Goal: Find specific page/section: Find specific page/section

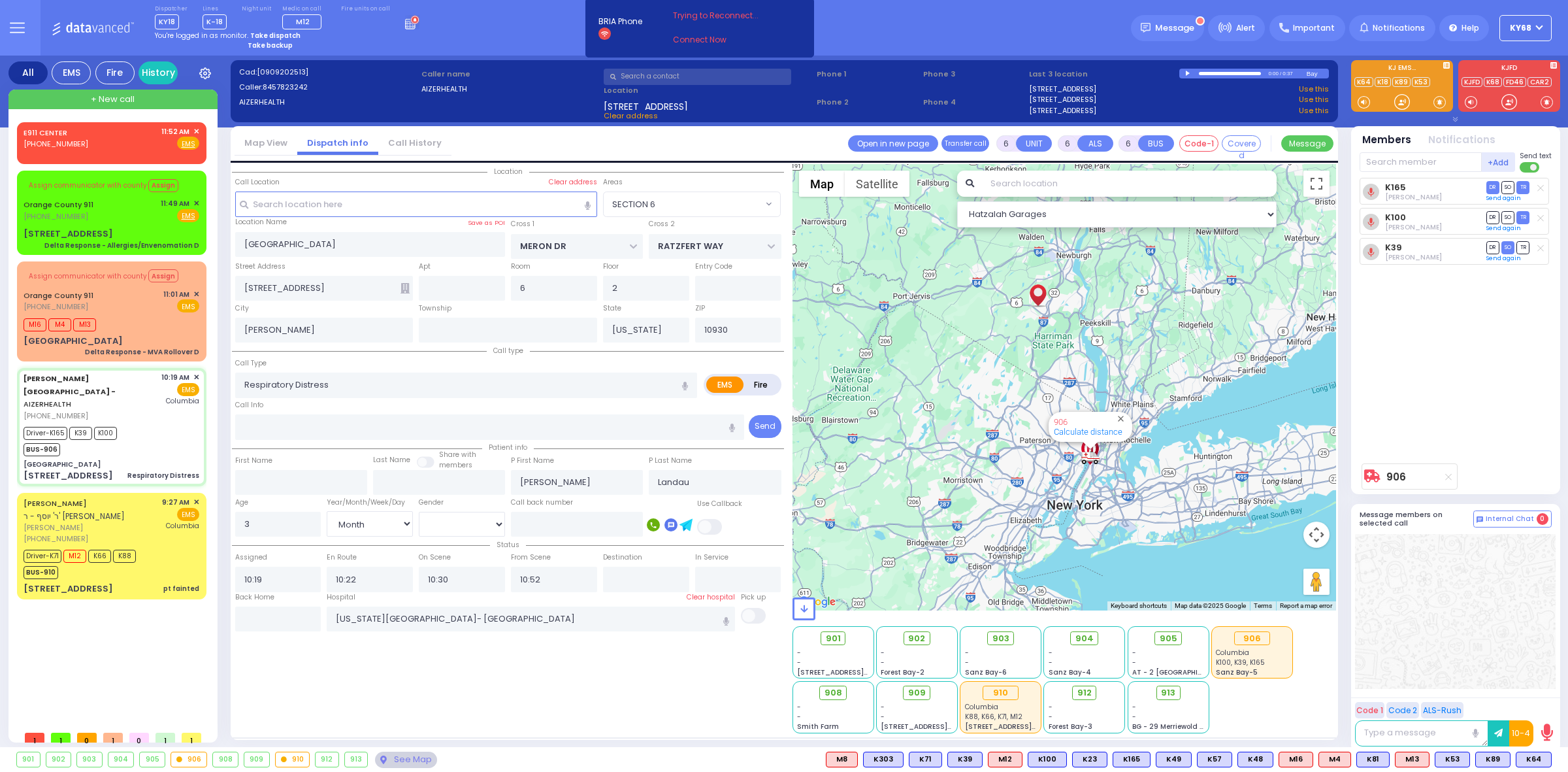
select select "SECTION 6"
select select "Month"
select select "[DEMOGRAPHIC_DATA]"
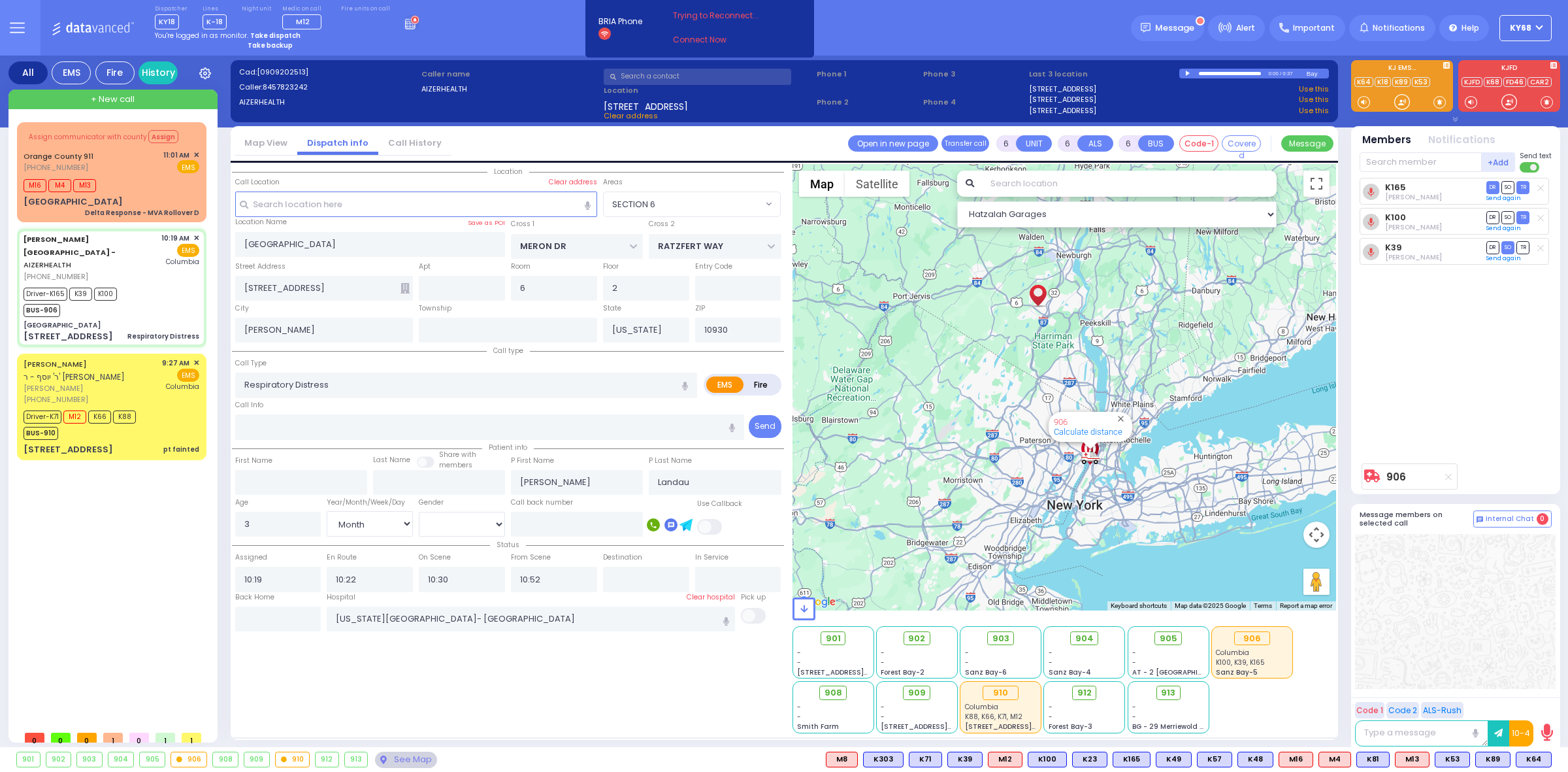
select select
radio input "true"
select select "Month"
select select "[DEMOGRAPHIC_DATA]"
select select "Hatzalah Garages"
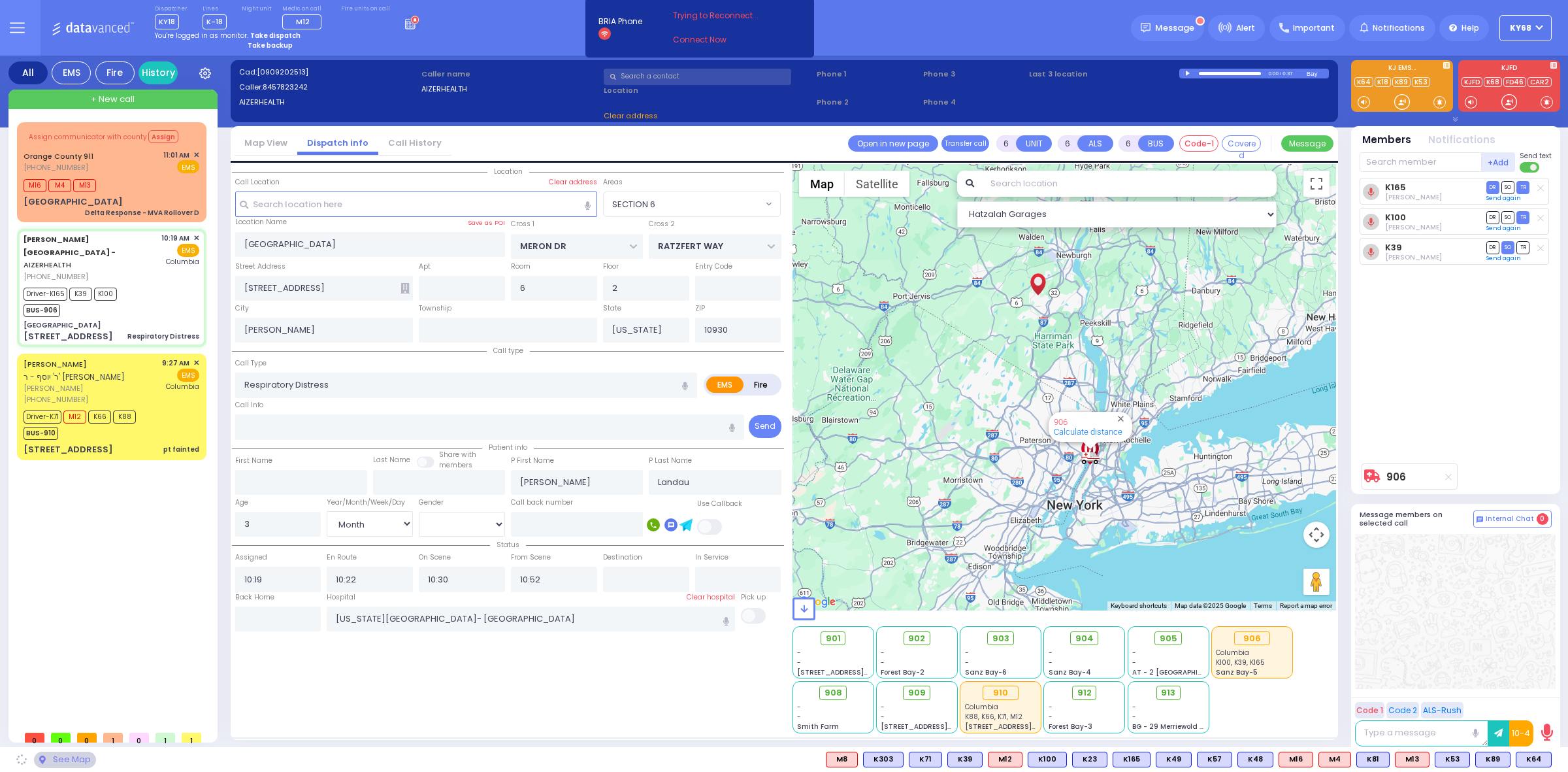
select select "SECTION 6"
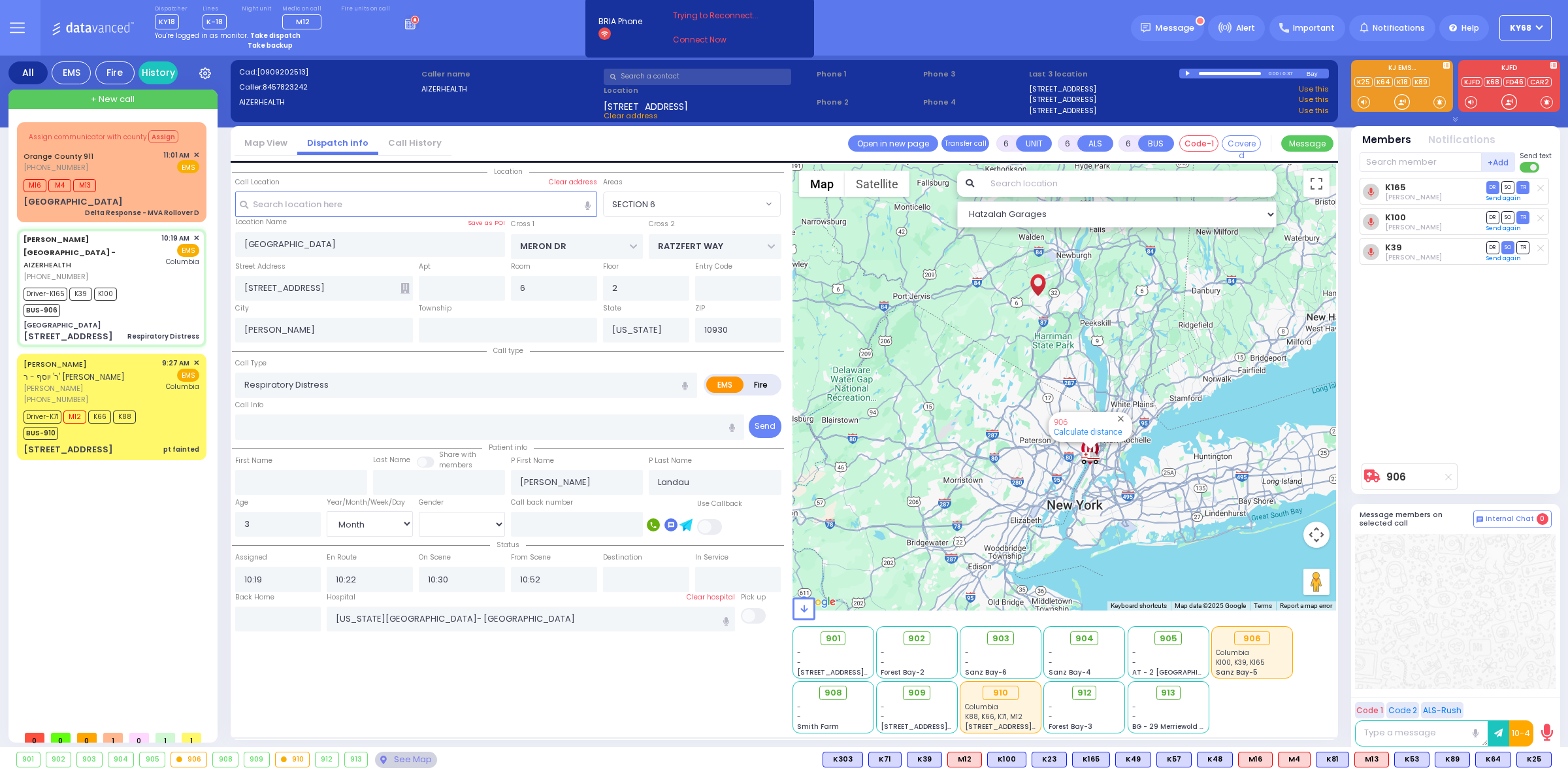
select select
radio input "true"
select select "Month"
select select "[DEMOGRAPHIC_DATA]"
type input "11:45"
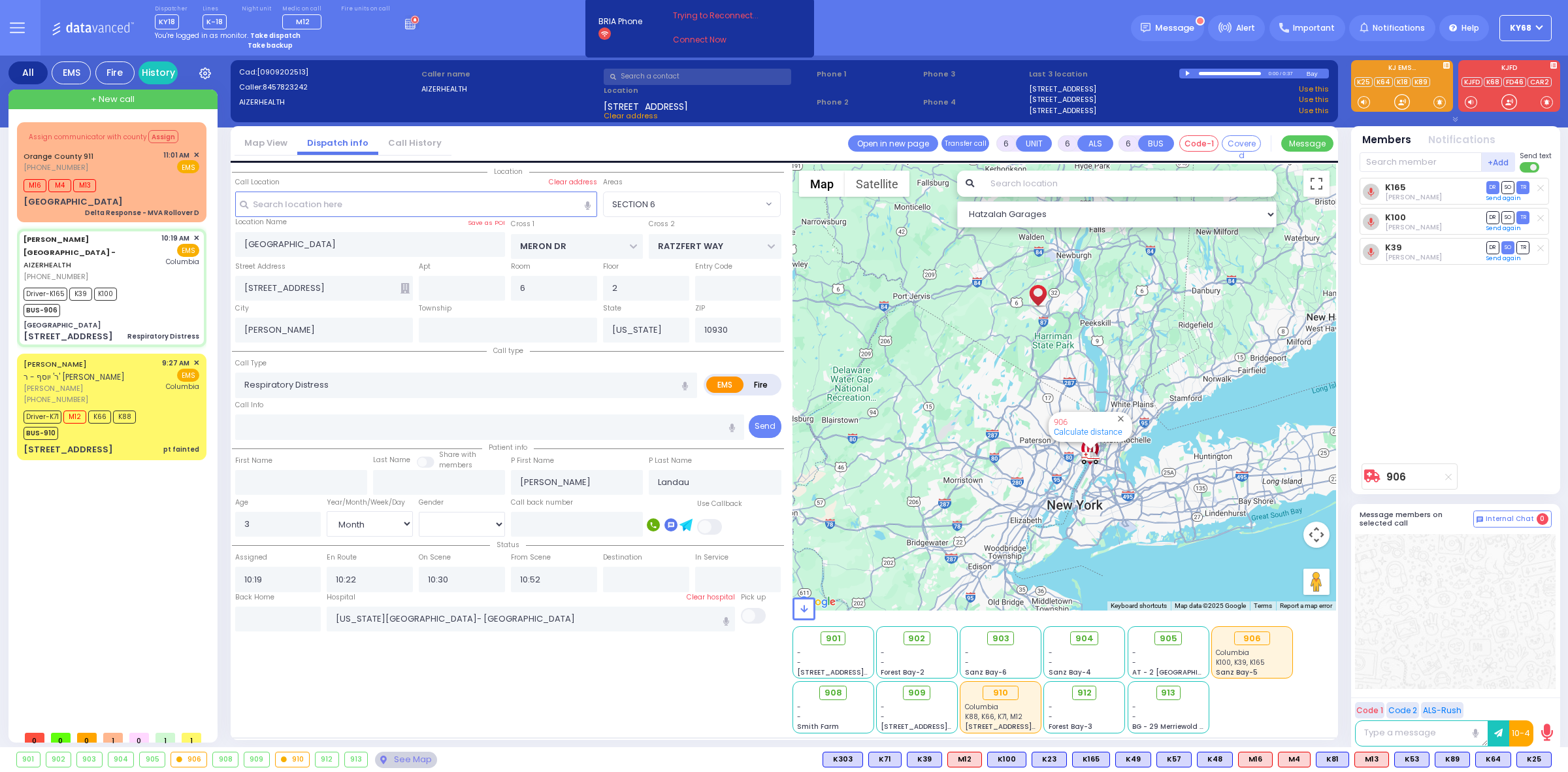
type input "11:57"
select select "SECTION 6"
select select "Hatzalah Garages"
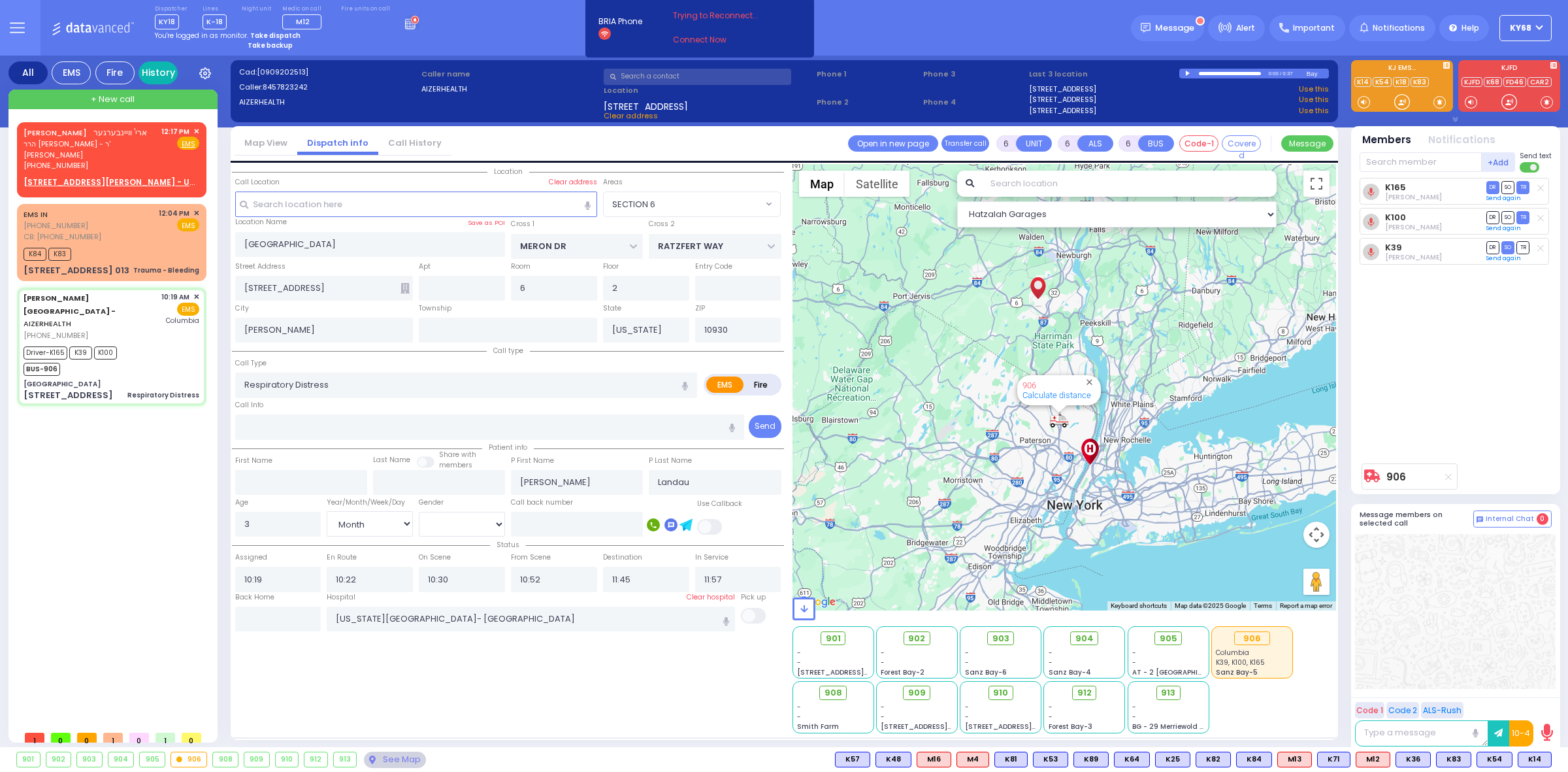
click at [169, 75] on link "History" at bounding box center [158, 73] width 39 height 23
